Goal: Entertainment & Leisure: Consume media (video, audio)

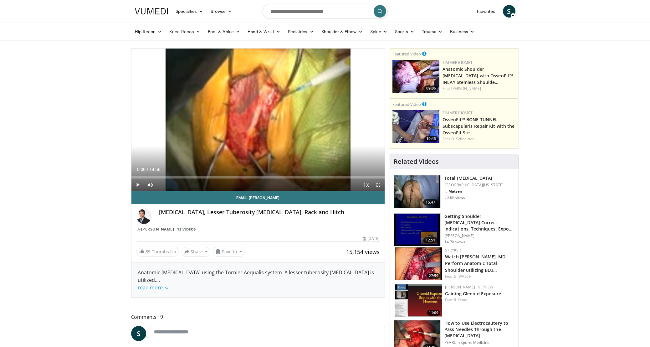
click at [376, 183] on span "Video Player" at bounding box center [378, 184] width 13 height 13
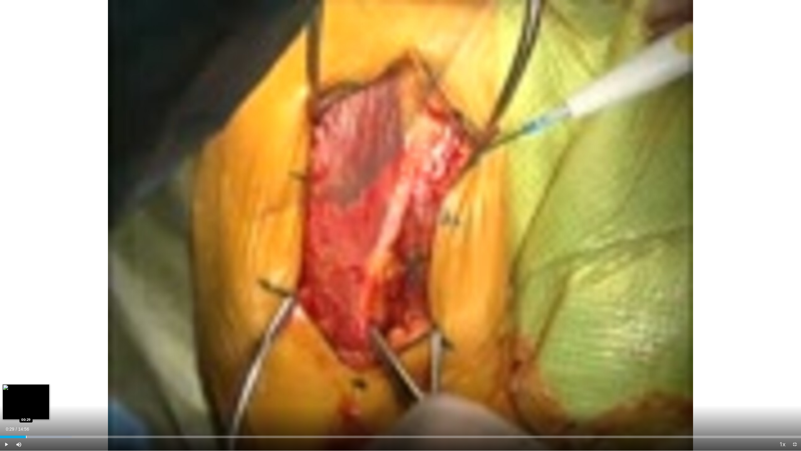
drag, startPoint x: 26, startPoint y: 434, endPoint x: 21, endPoint y: 437, distance: 5.3
click at [26, 347] on div "Loaded : 8.93% 00:29 00:29" at bounding box center [400, 435] width 801 height 6
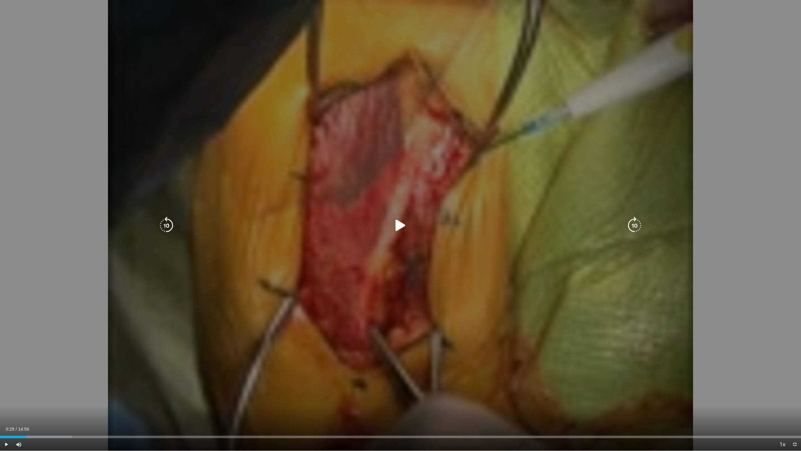
click at [8, 347] on span "Video Player" at bounding box center [6, 444] width 13 height 13
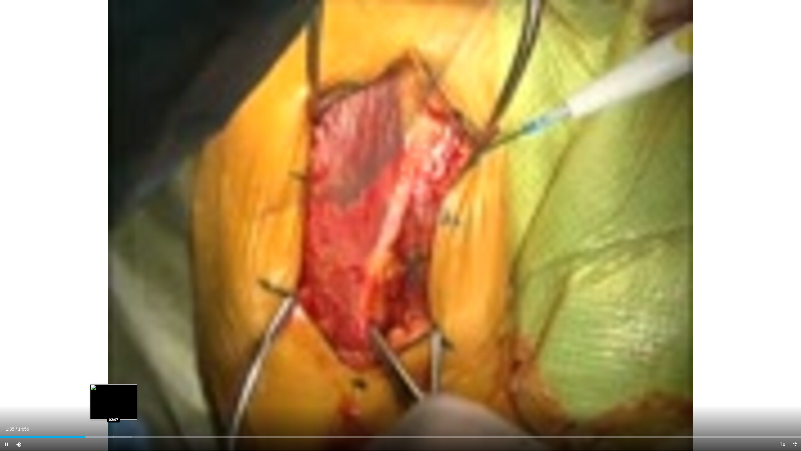
click at [114, 347] on div "Progress Bar" at bounding box center [114, 436] width 1 height 3
click at [97, 347] on div "Progress Bar" at bounding box center [97, 436] width 1 height 3
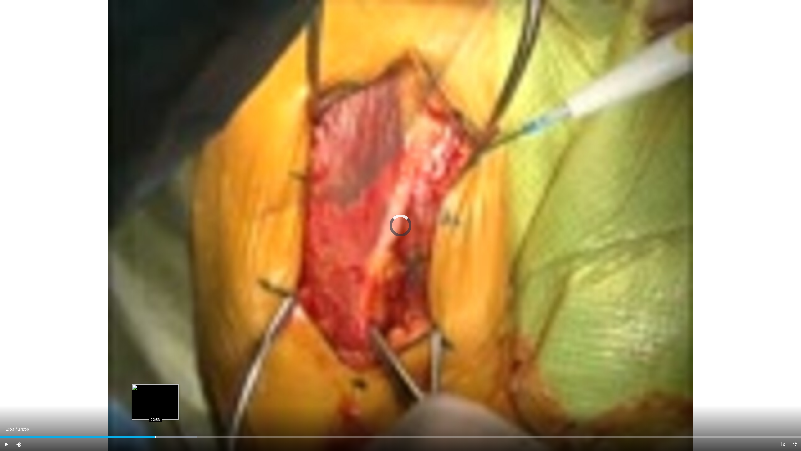
click at [155, 347] on div "Progress Bar" at bounding box center [155, 436] width 1 height 3
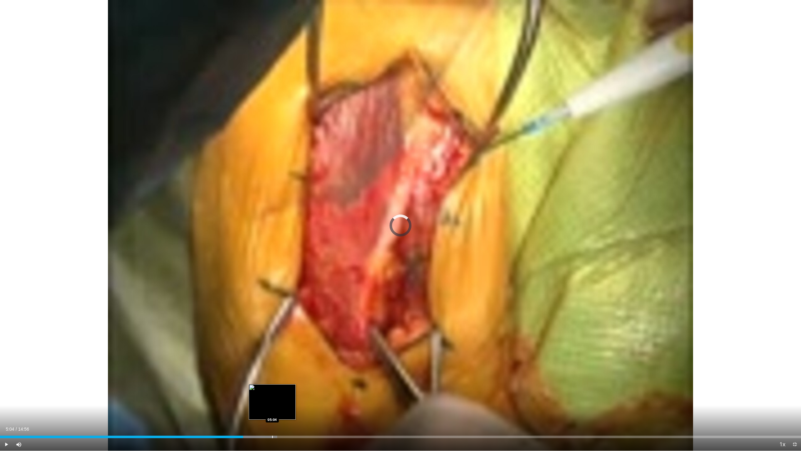
click at [272, 347] on div "Loaded : 34.62% 04:32 05:04" at bounding box center [400, 435] width 801 height 6
click at [304, 347] on div "Progress Bar" at bounding box center [304, 436] width 1 height 3
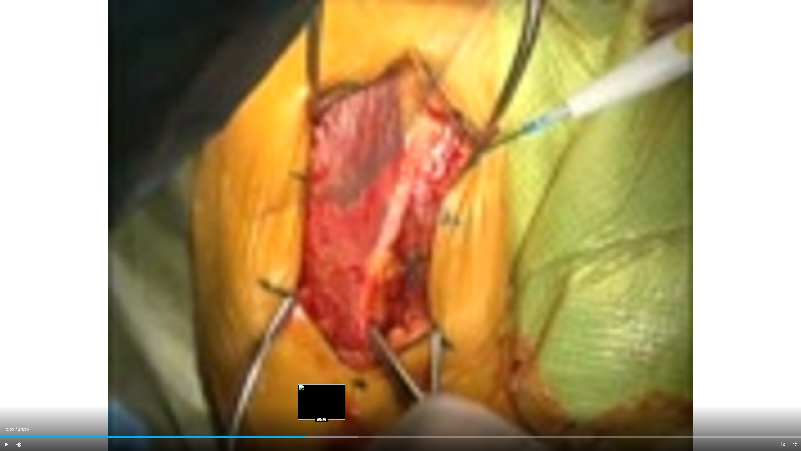
click at [322, 347] on div "Loaded : 44.68% 05:42 05:59" at bounding box center [400, 435] width 801 height 6
click at [308, 347] on div "Loaded : 45.79% 05:44 05:44" at bounding box center [400, 436] width 801 height 3
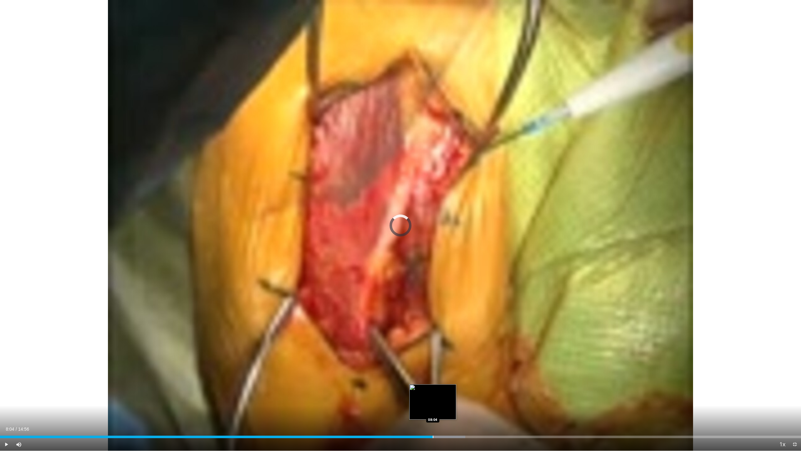
click at [433, 347] on div "Progress Bar" at bounding box center [433, 436] width 1 height 3
click at [453, 347] on div "Progress Bar" at bounding box center [453, 436] width 1 height 3
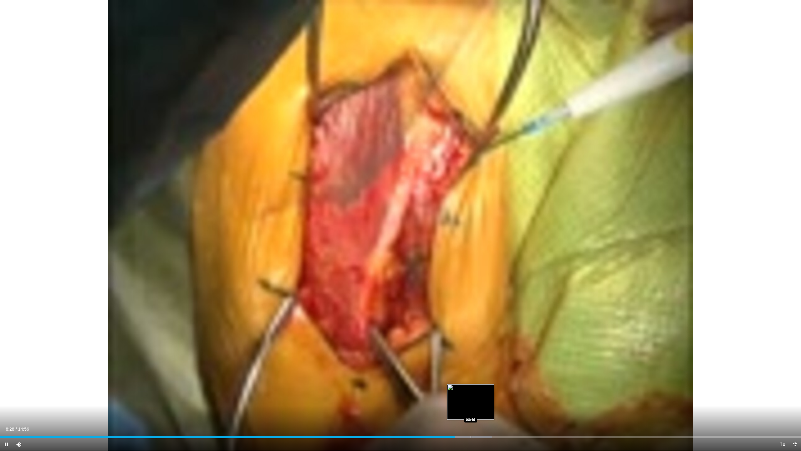
click at [471, 347] on div "Progress Bar" at bounding box center [471, 436] width 1 height 3
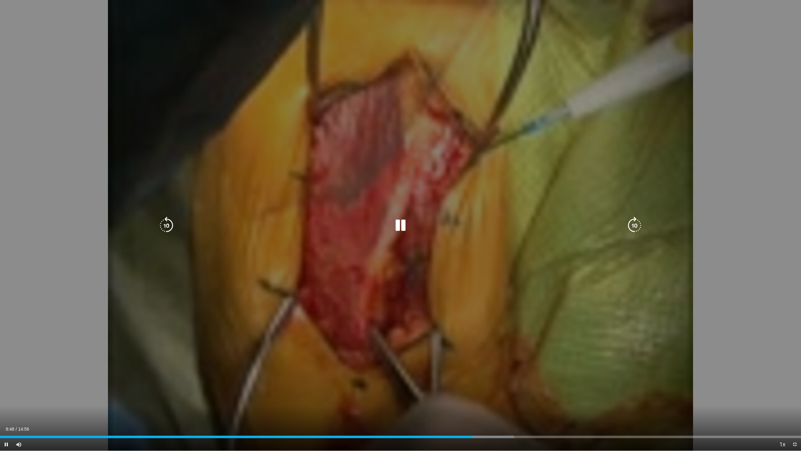
click at [501, 347] on div "Loaded : 64.17% 08:48 09:20" at bounding box center [400, 435] width 801 height 6
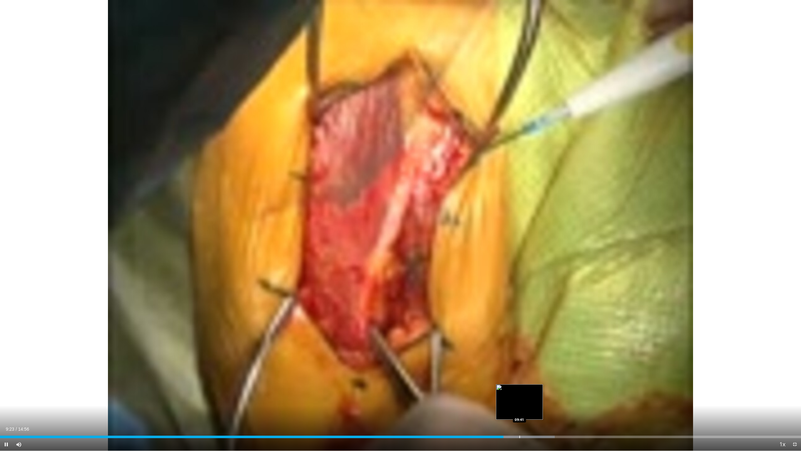
click at [521, 347] on div "Loaded : 69.25% 09:23 09:41" at bounding box center [400, 436] width 801 height 3
click at [507, 347] on div "Loaded : 70.79% 09:26 09:26" at bounding box center [400, 435] width 801 height 6
click at [6, 347] on span "Video Player" at bounding box center [6, 444] width 13 height 13
